Goal: Transaction & Acquisition: Purchase product/service

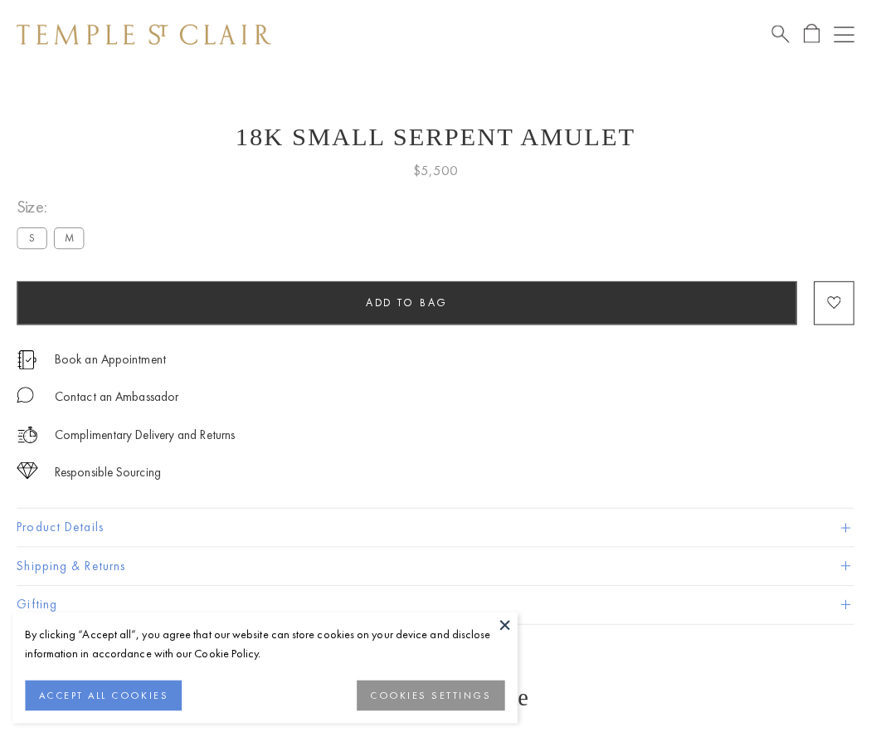
scroll to position [27, 0]
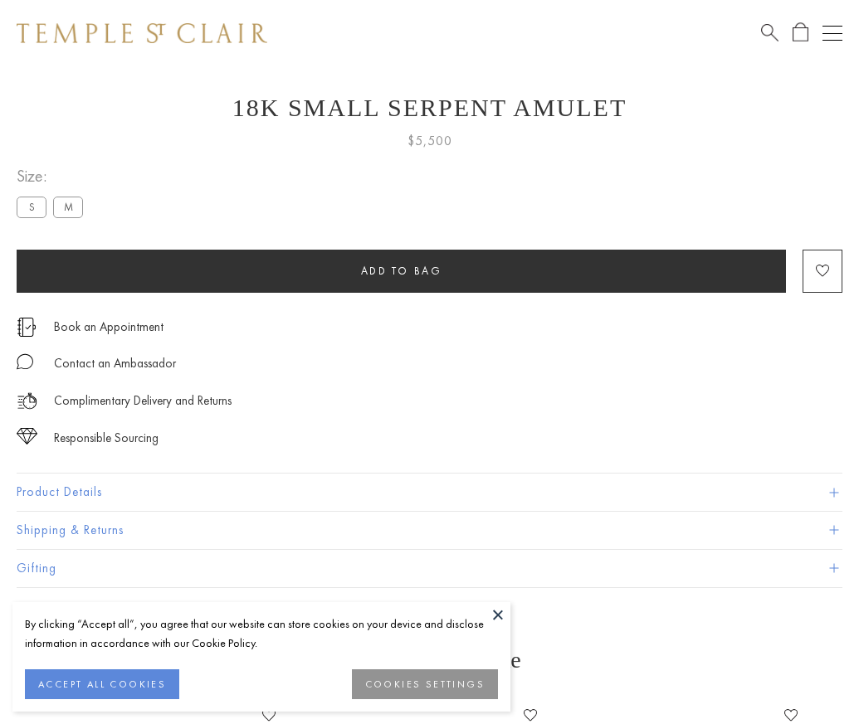
click at [401, 270] on span "Add to bag" at bounding box center [401, 271] width 81 height 14
